Goal: Find specific page/section: Find specific page/section

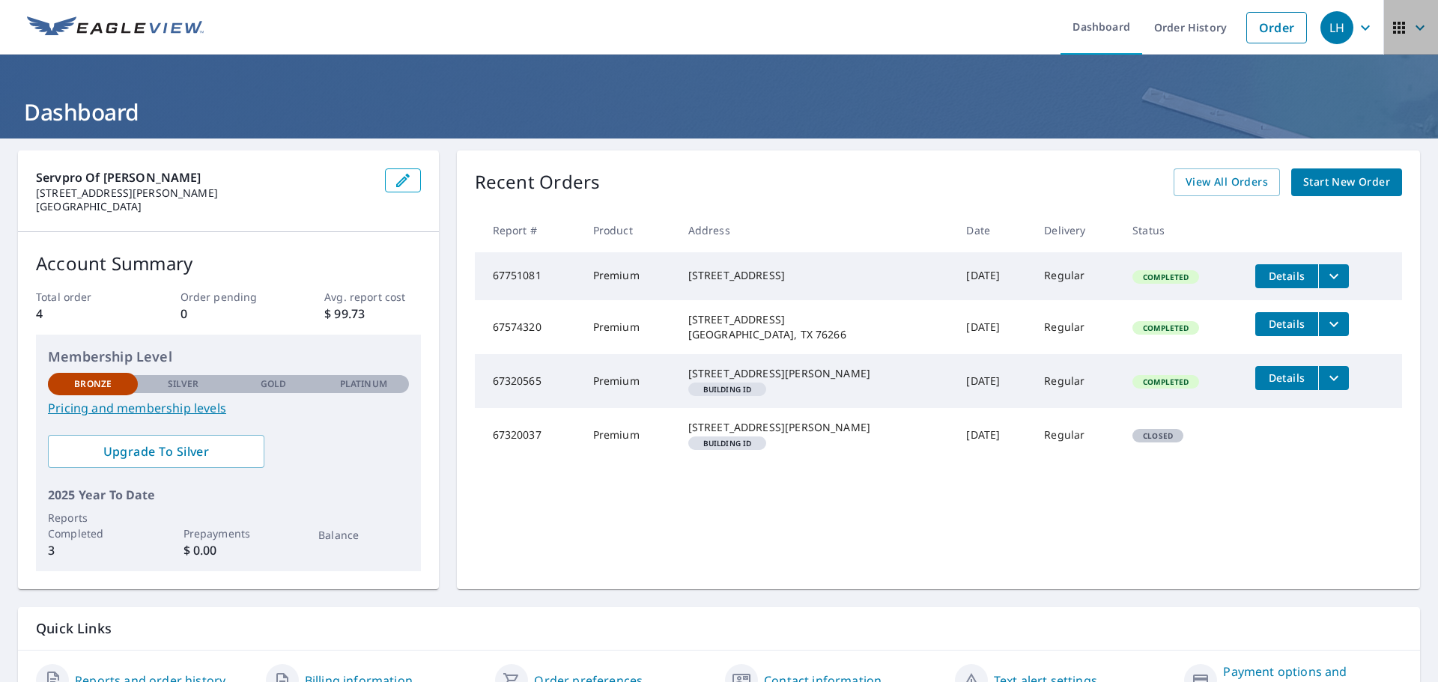
click at [1390, 35] on icon "button" at bounding box center [1399, 28] width 18 height 18
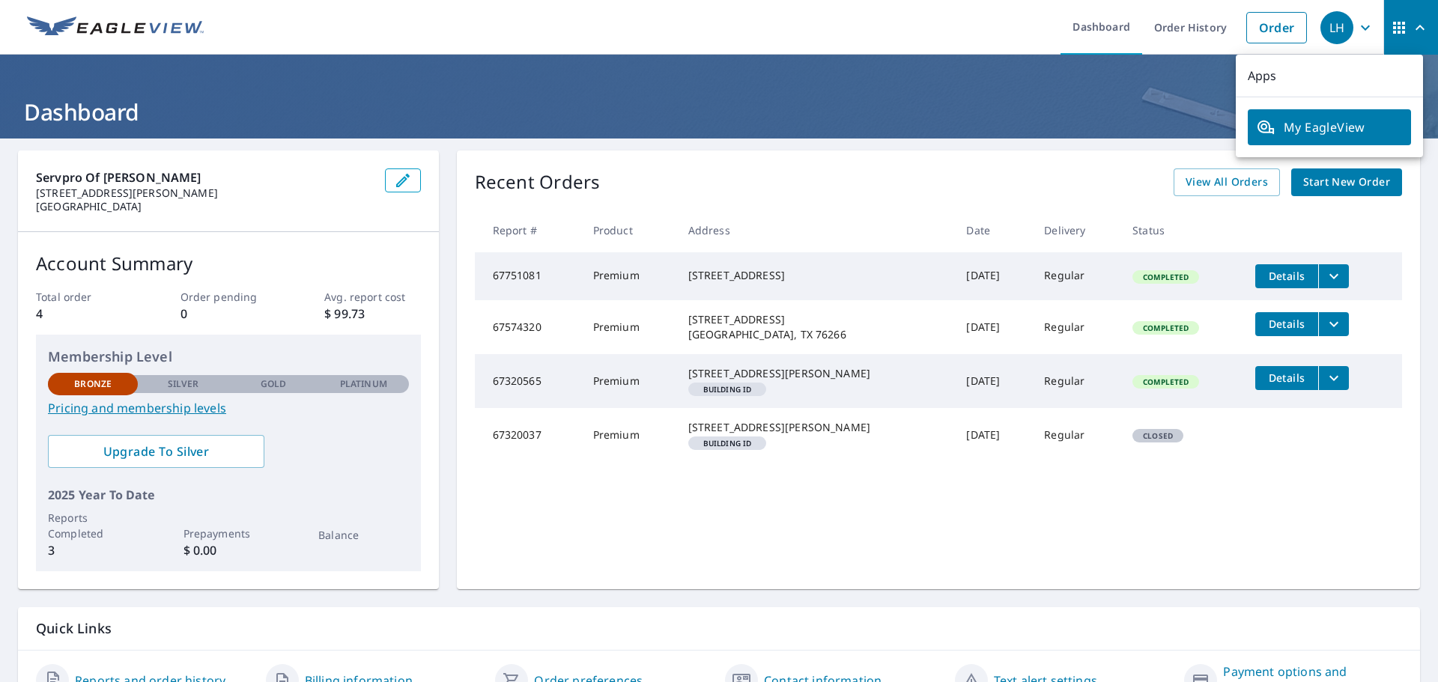
click at [1356, 31] on icon "button" at bounding box center [1365, 28] width 18 height 18
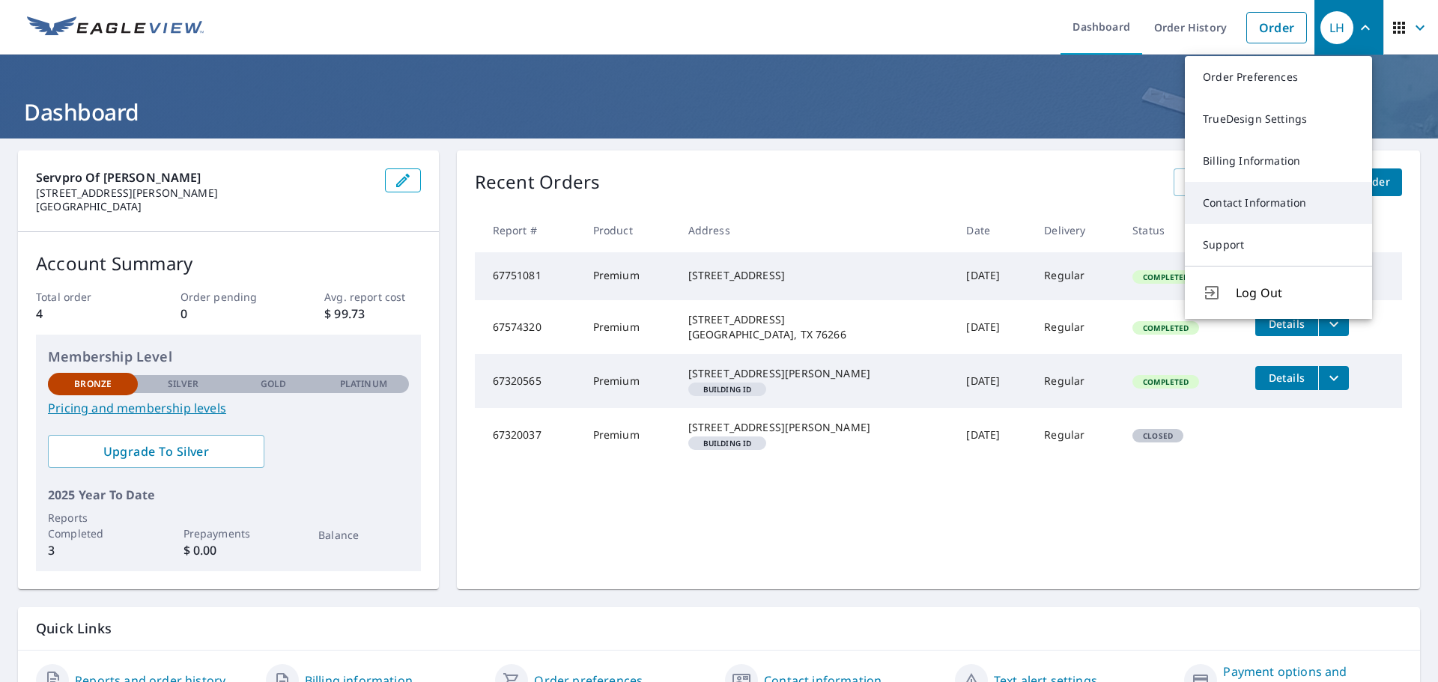
click at [1296, 189] on link "Contact Information" at bounding box center [1277, 203] width 187 height 42
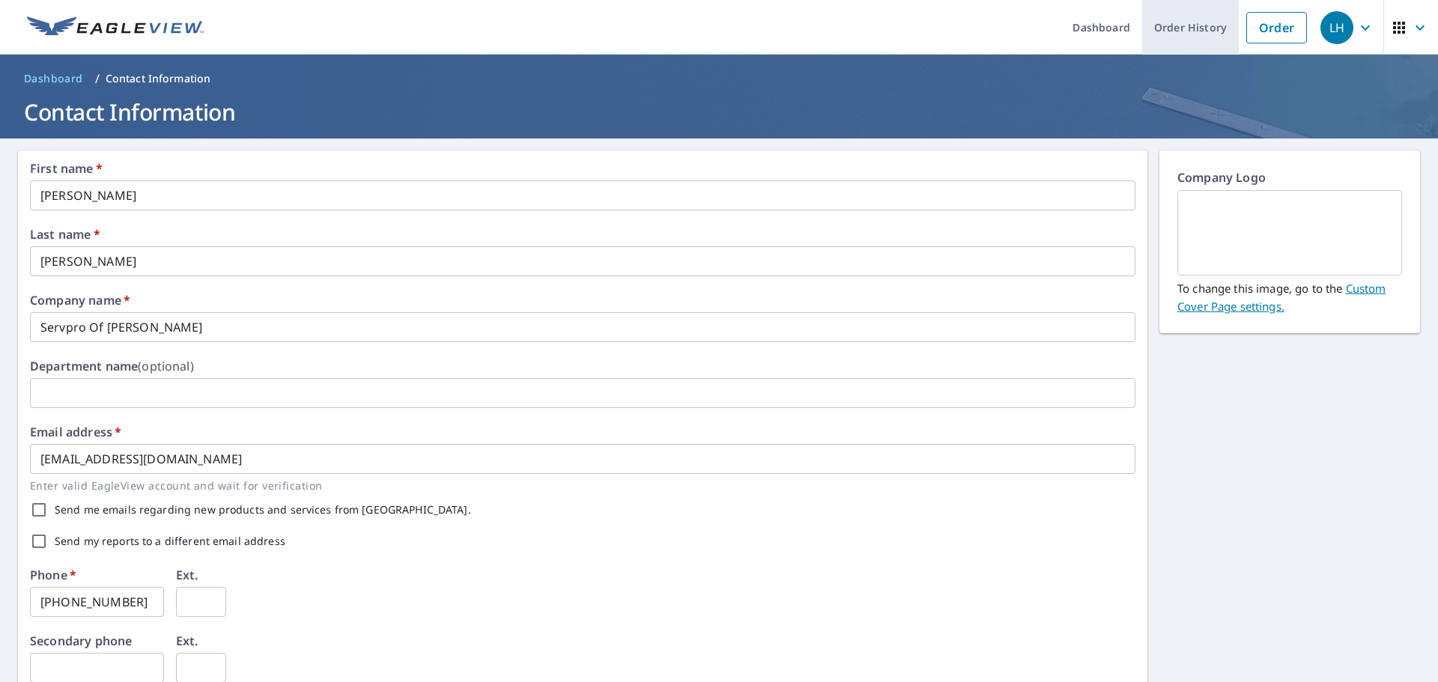
click at [1167, 37] on link "Order History" at bounding box center [1190, 27] width 97 height 55
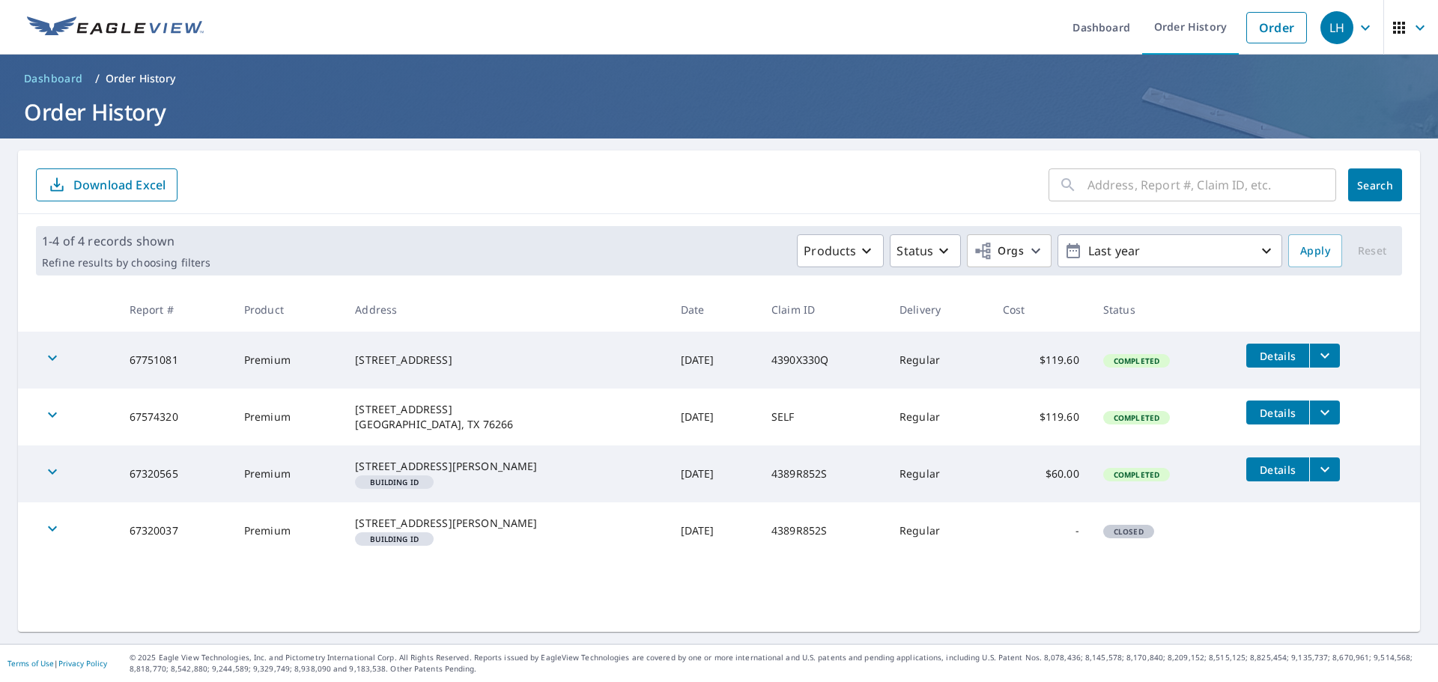
click at [1393, 28] on icon "button" at bounding box center [1399, 28] width 12 height 12
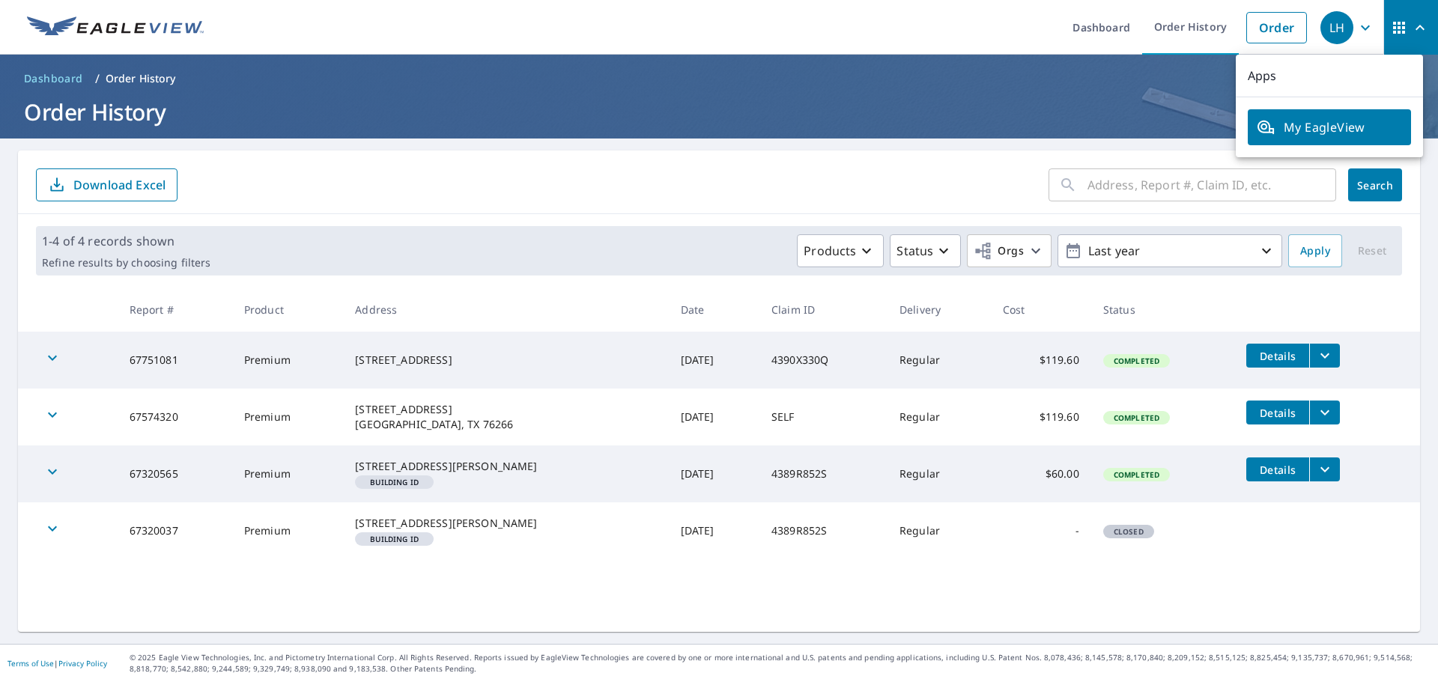
click at [1321, 130] on span "My EagleView" at bounding box center [1328, 127] width 145 height 18
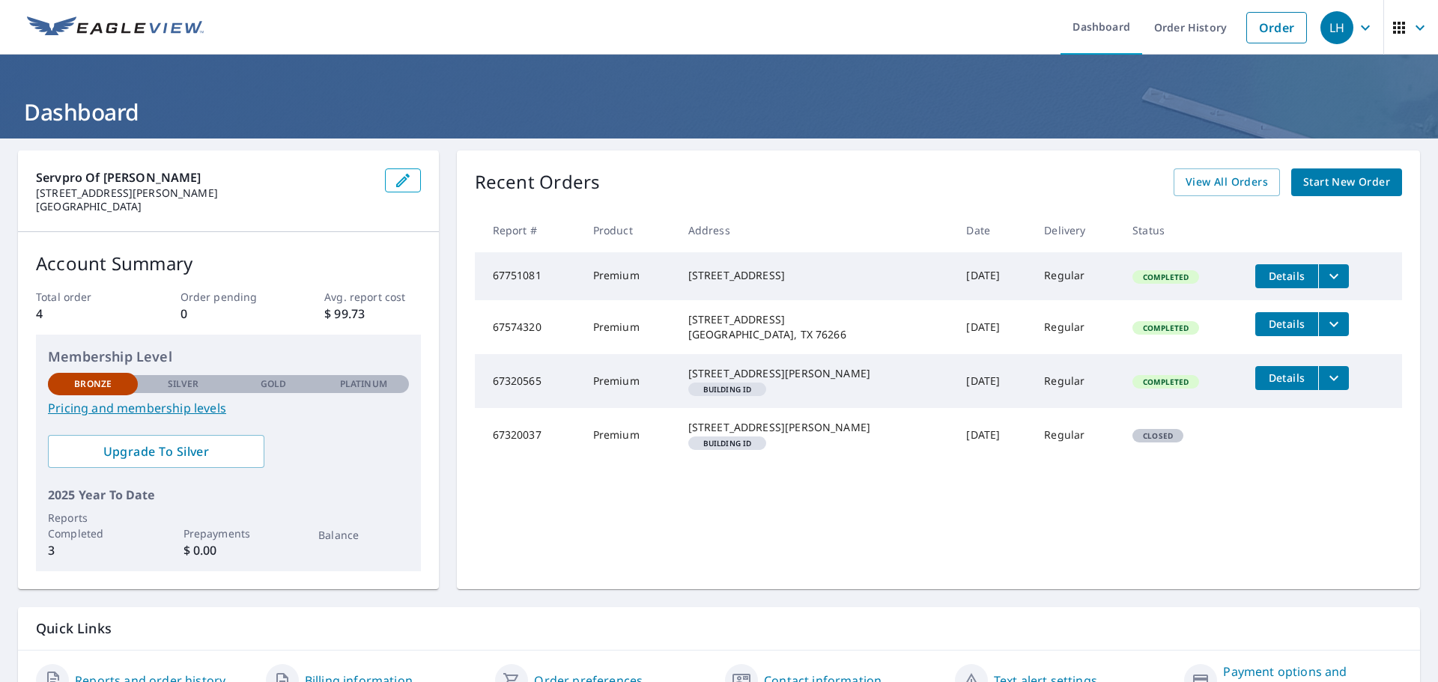
click at [1324, 273] on icon "filesDropdownBtn-67751081" at bounding box center [1333, 276] width 18 height 18
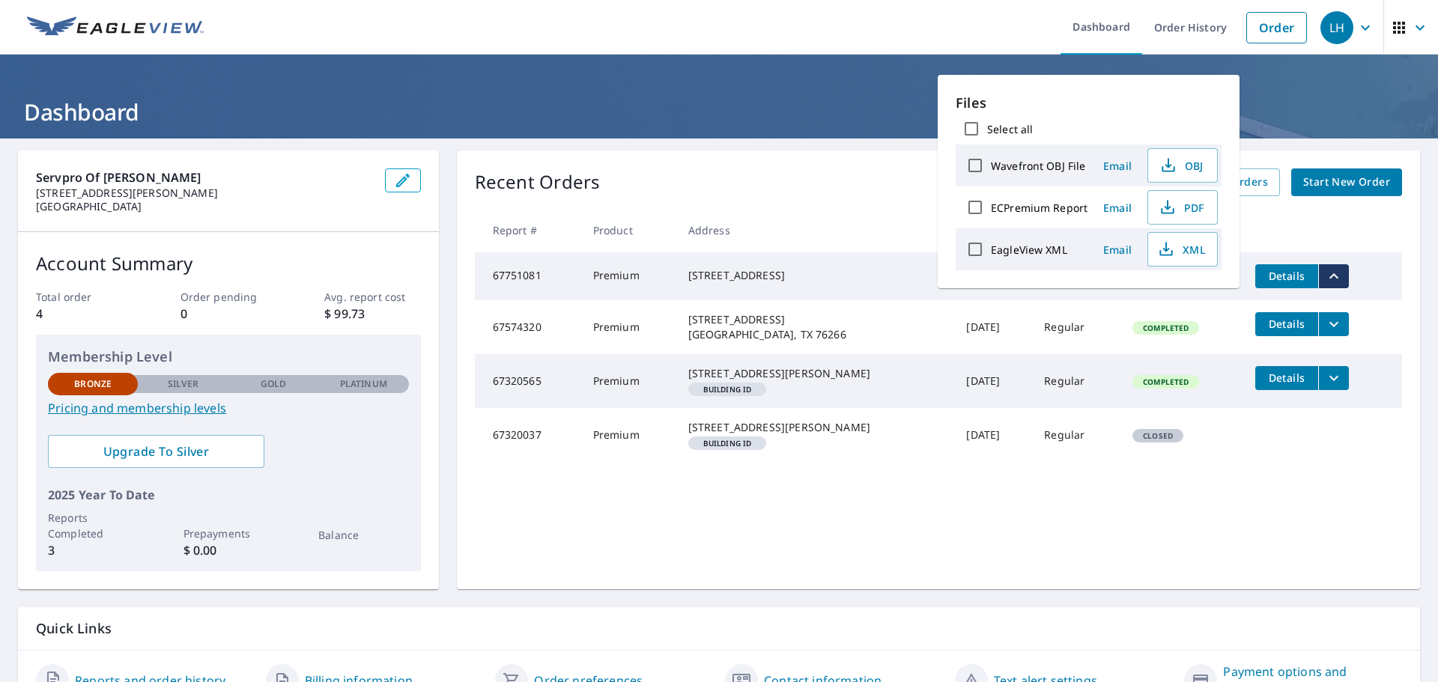
click at [770, 186] on div "Recent Orders View All Orders Start New Order" at bounding box center [938, 182] width 927 height 28
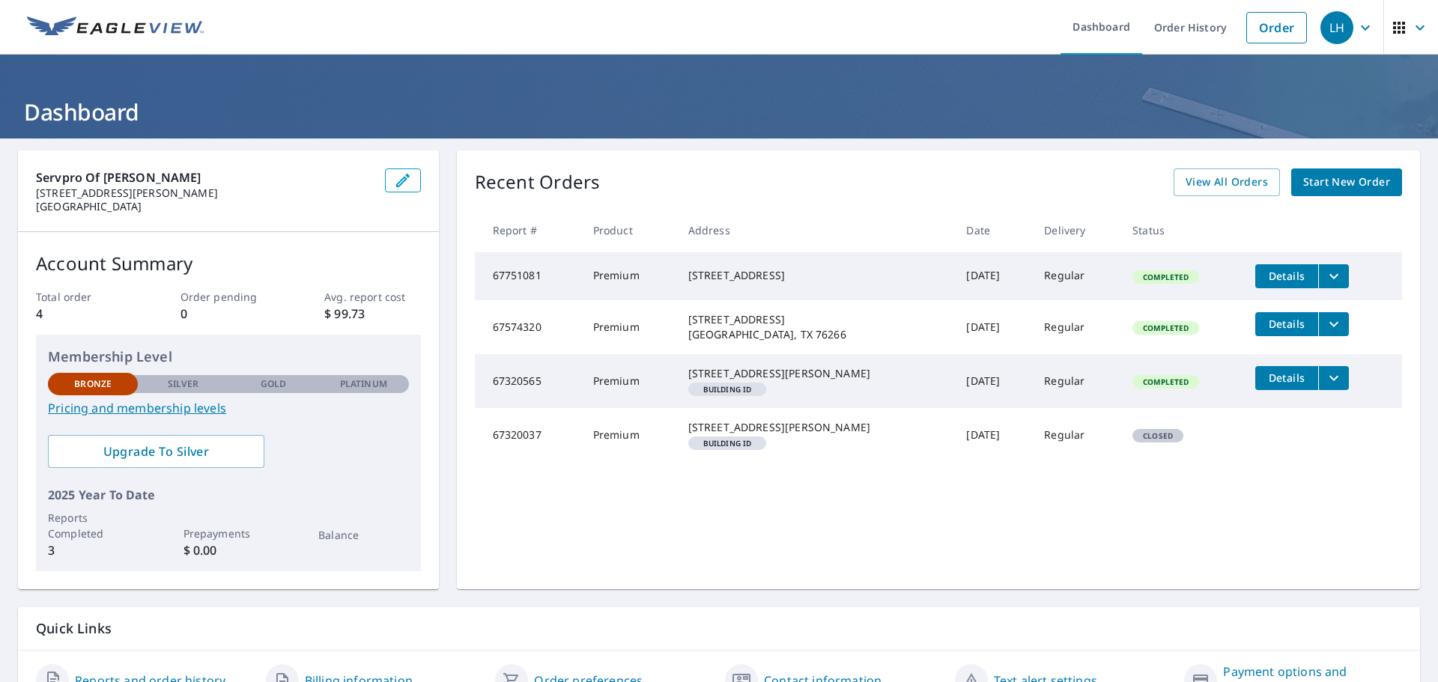
click at [1357, 27] on icon "button" at bounding box center [1365, 28] width 18 height 18
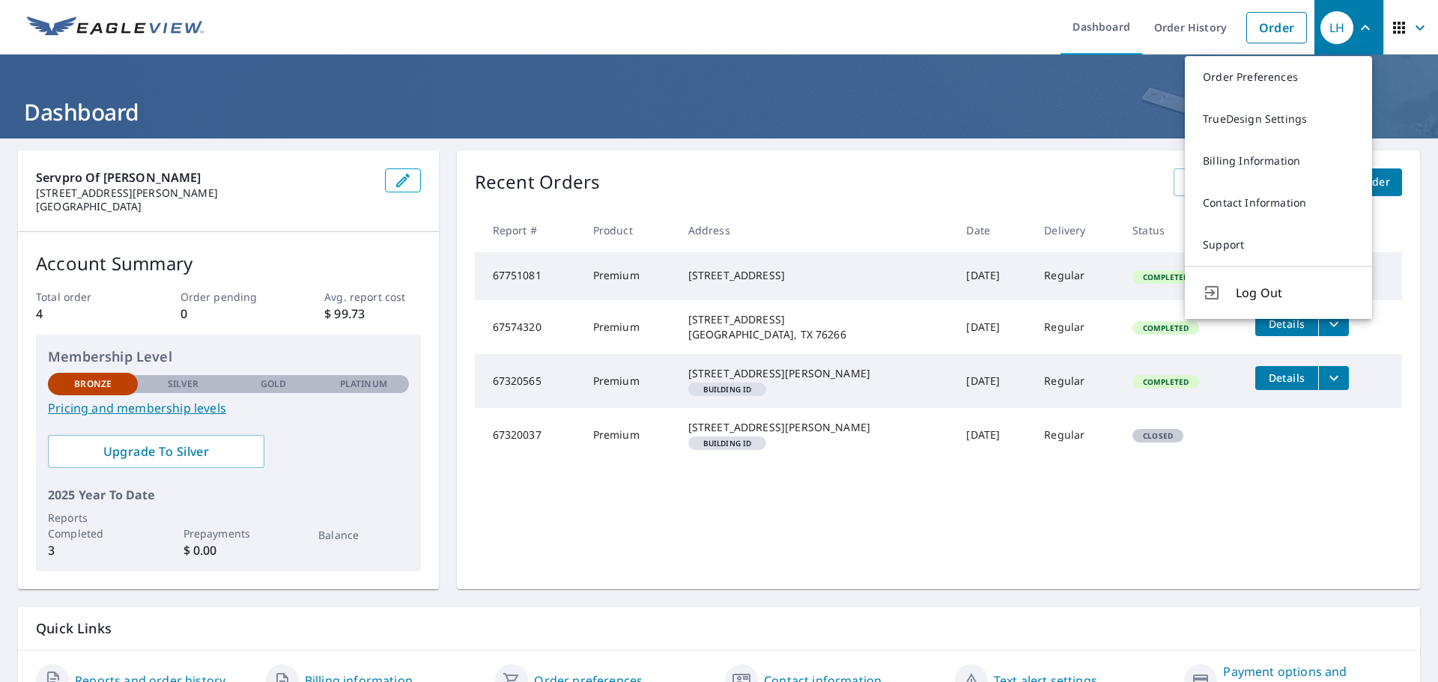
click at [1256, 293] on span "Log Out" at bounding box center [1294, 293] width 118 height 18
